Goal: Task Accomplishment & Management: Complete application form

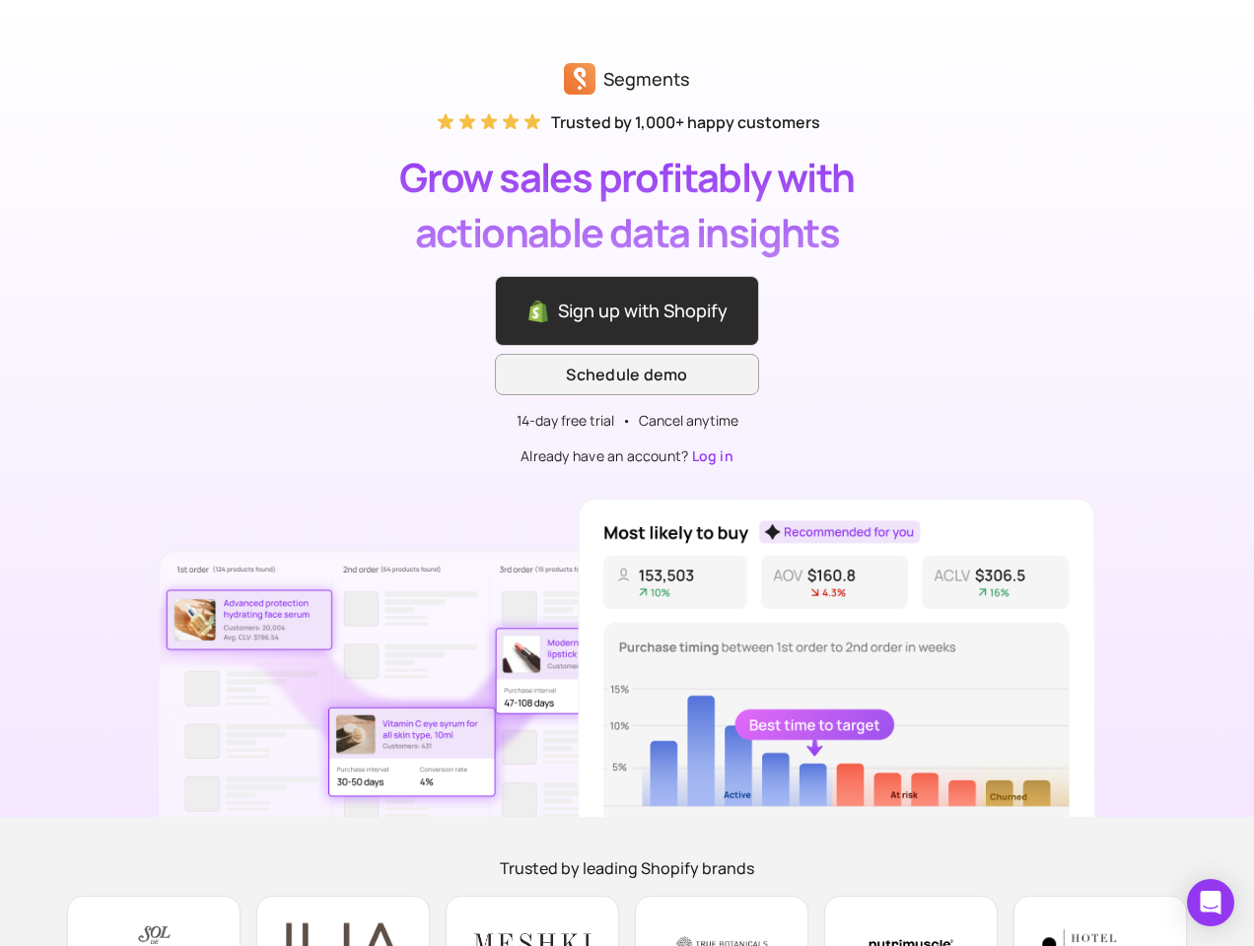
click at [627, 473] on div "Segments Trusted by 1,000+ happy customers Grow sales profitably with actionabl…" at bounding box center [627, 408] width 1254 height 817
click at [1211, 903] on icon "Open Intercom Messenger" at bounding box center [1211, 903] width 21 height 24
click at [627, 473] on div "Segments Trusted by 1,000+ happy customers Grow sales profitably with actionabl…" at bounding box center [627, 408] width 1254 height 817
click at [1211, 903] on icon "Open Intercom Messenger" at bounding box center [1211, 903] width 21 height 24
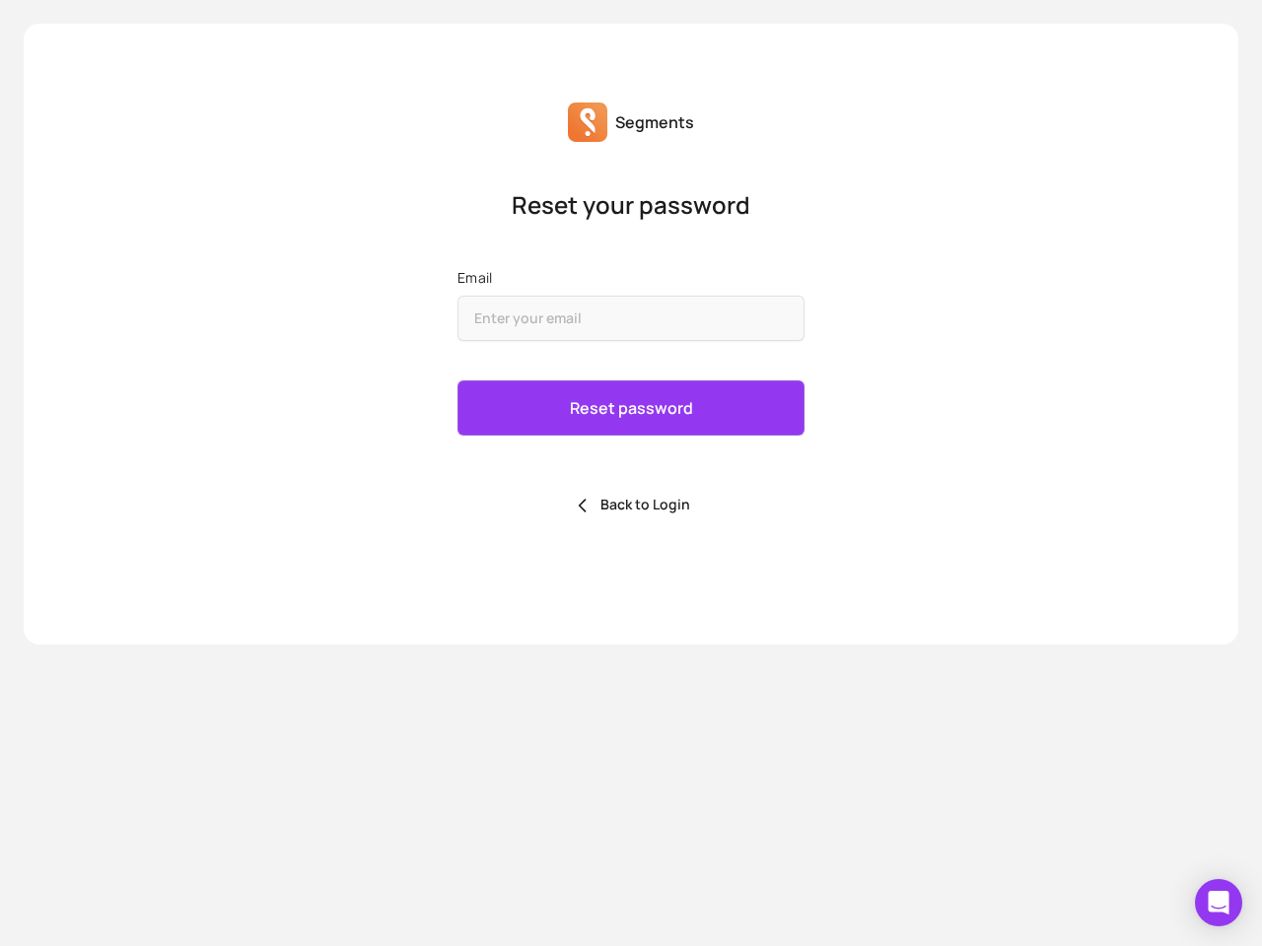
click at [627, 473] on div "Reset password Back to Login" at bounding box center [630, 450] width 347 height 138
click at [1218, 903] on icon "Open Intercom Messenger" at bounding box center [1219, 903] width 21 height 24
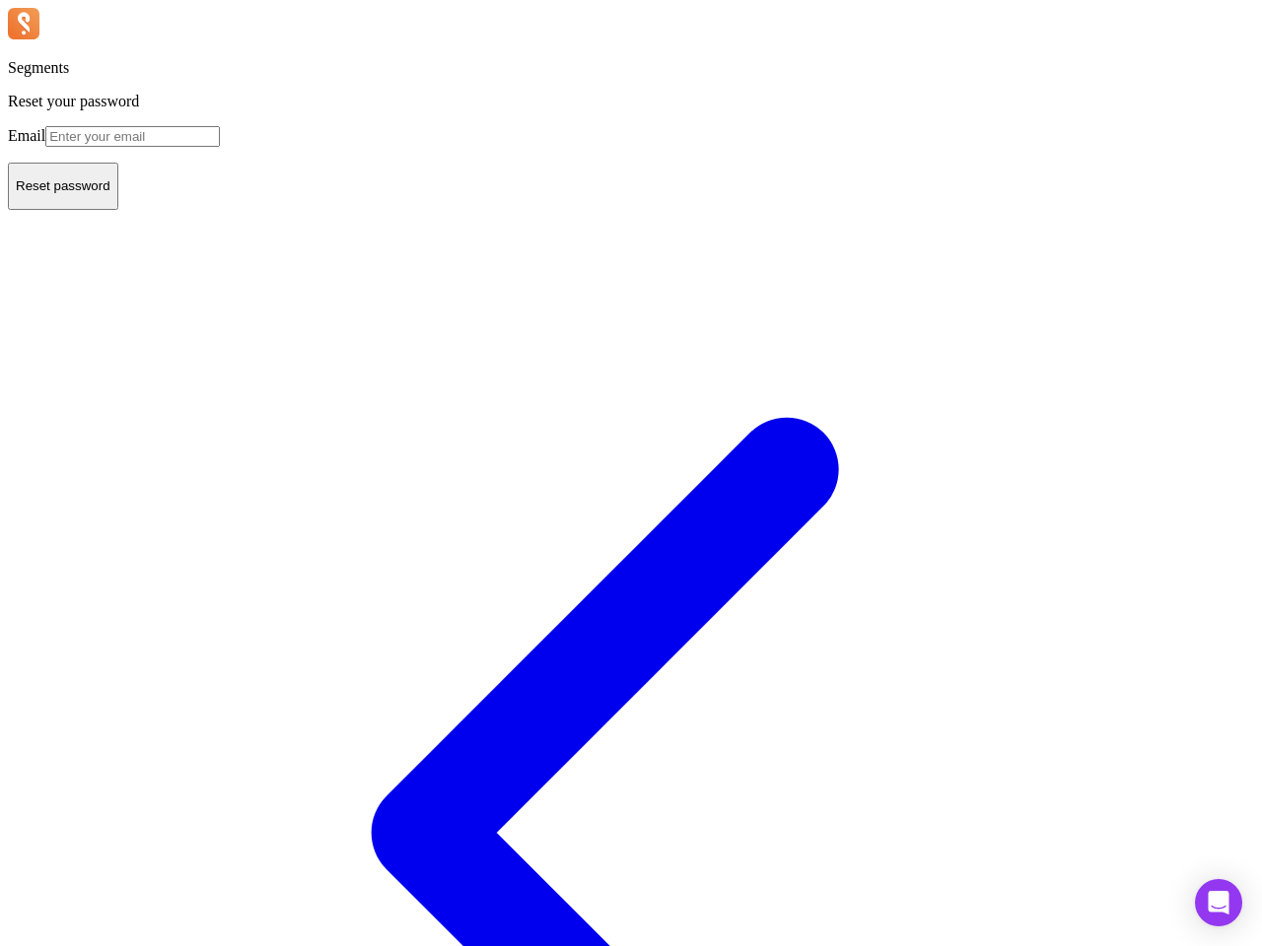
click at [627, 473] on div "Reset password Back to Login" at bounding box center [631, 820] width 1246 height 1315
click at [1218, 903] on icon "Open Intercom Messenger" at bounding box center [1219, 903] width 21 height 24
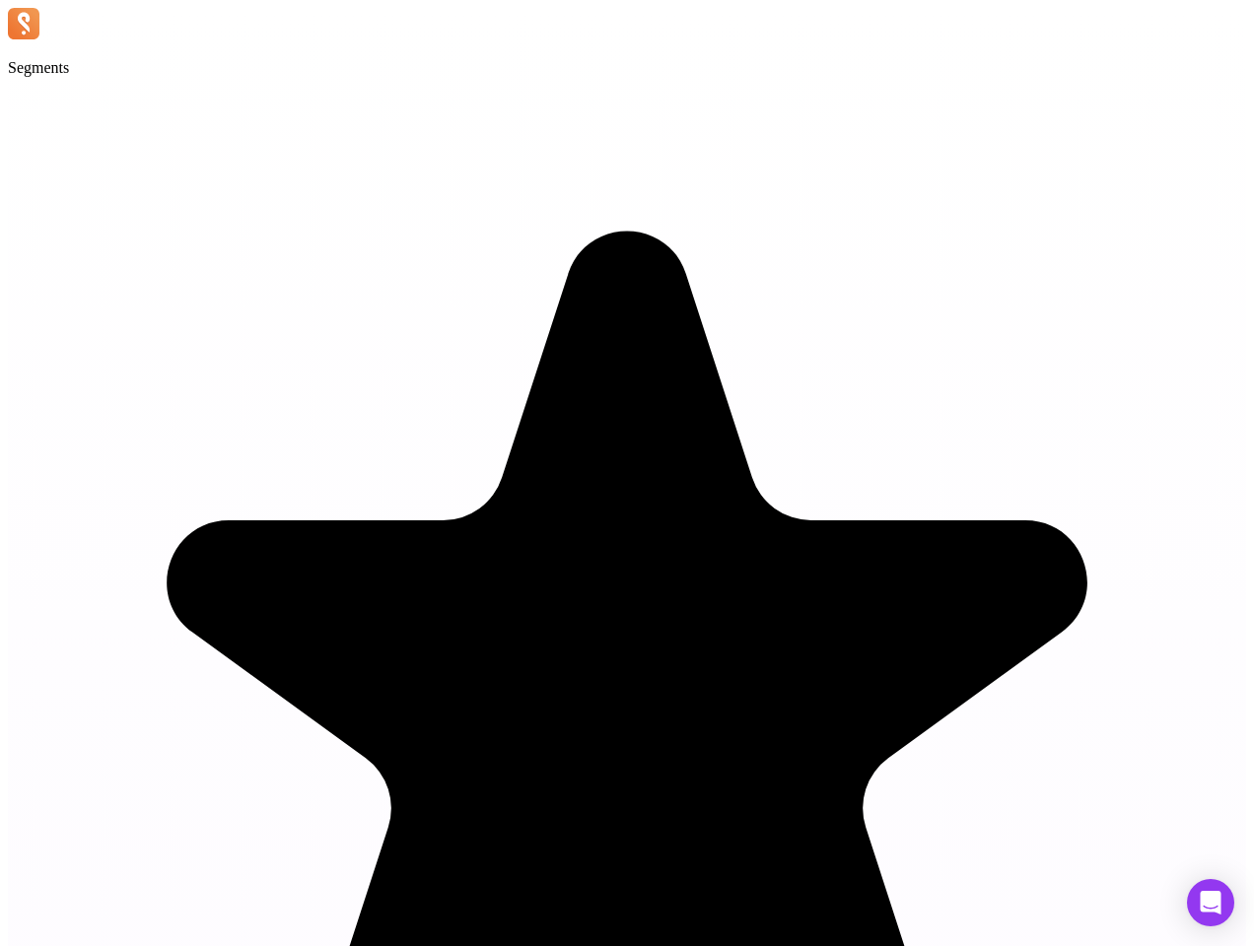
click at [1211, 903] on icon "Open Intercom Messenger" at bounding box center [1211, 903] width 21 height 24
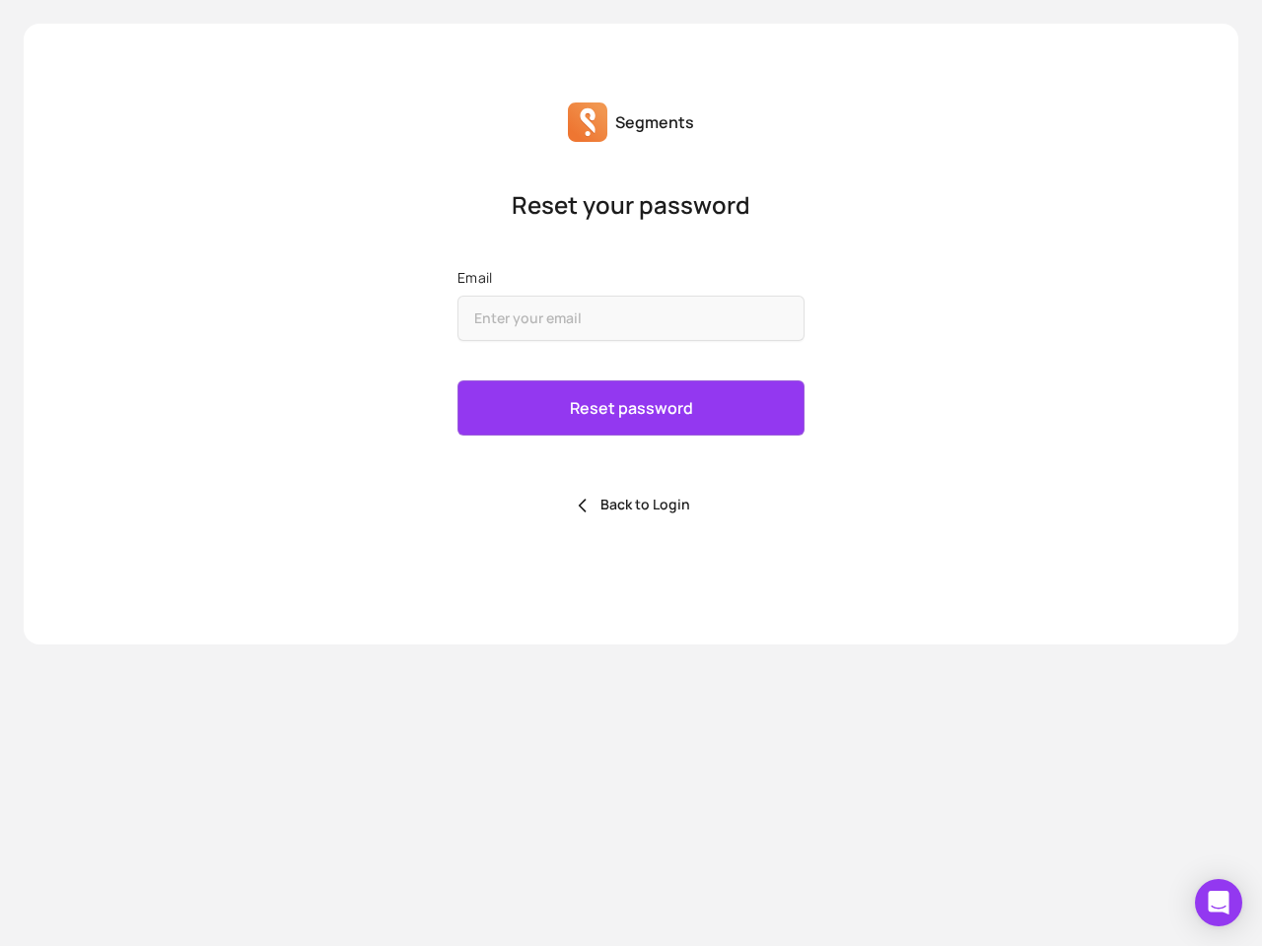
click at [627, 473] on div "Reset password Back to Login" at bounding box center [630, 450] width 347 height 138
click at [1218, 903] on icon "Open Intercom Messenger" at bounding box center [1219, 903] width 21 height 24
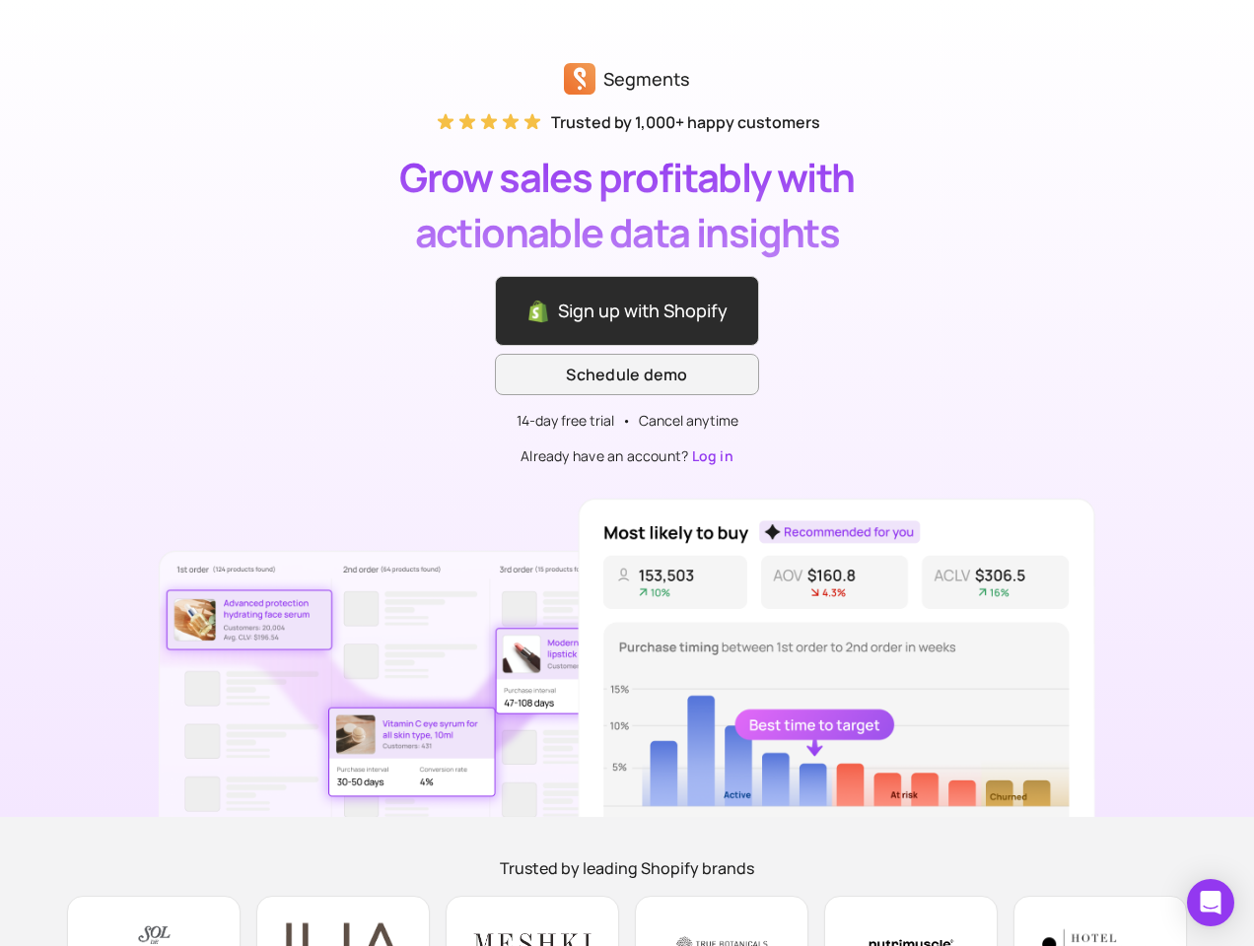
click at [627, 473] on div "Segments Trusted by 1,000+ happy customers Grow sales profitably with actionabl…" at bounding box center [627, 408] width 1254 height 817
click at [1211, 903] on icon "Open Intercom Messenger" at bounding box center [1211, 903] width 21 height 24
